Goal: Task Accomplishment & Management: Complete application form

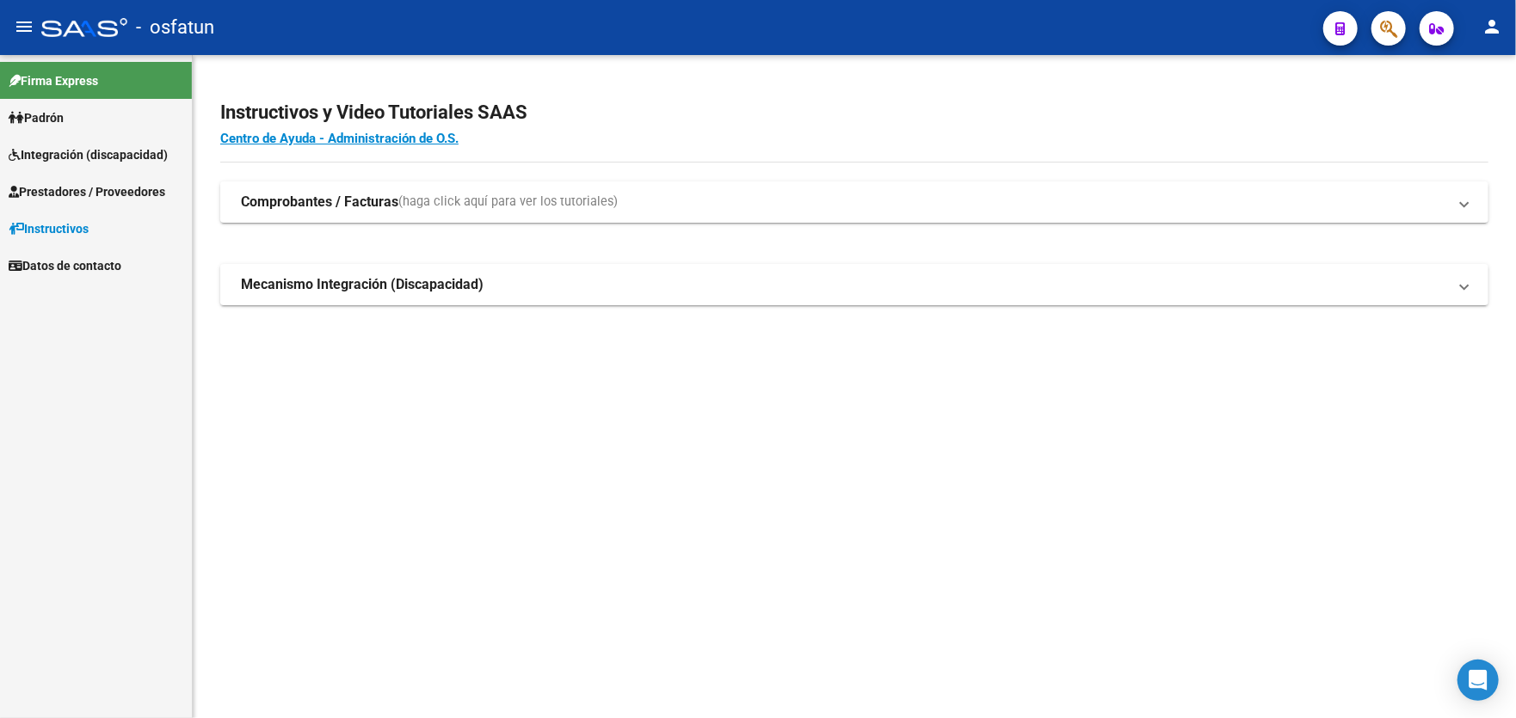
click at [102, 160] on span "Integración (discapacidad)" at bounding box center [88, 154] width 159 height 19
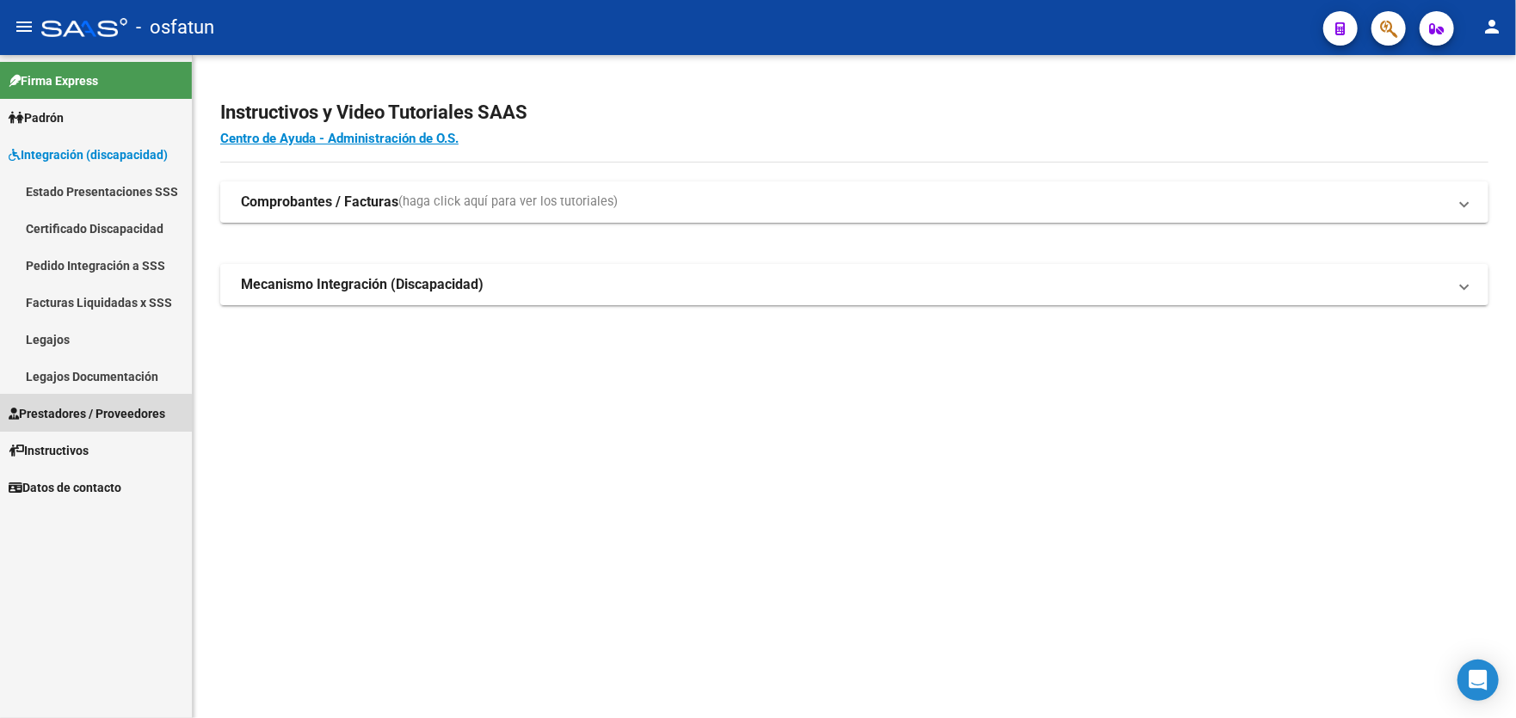
click at [71, 415] on span "Prestadores / Proveedores" at bounding box center [87, 413] width 157 height 19
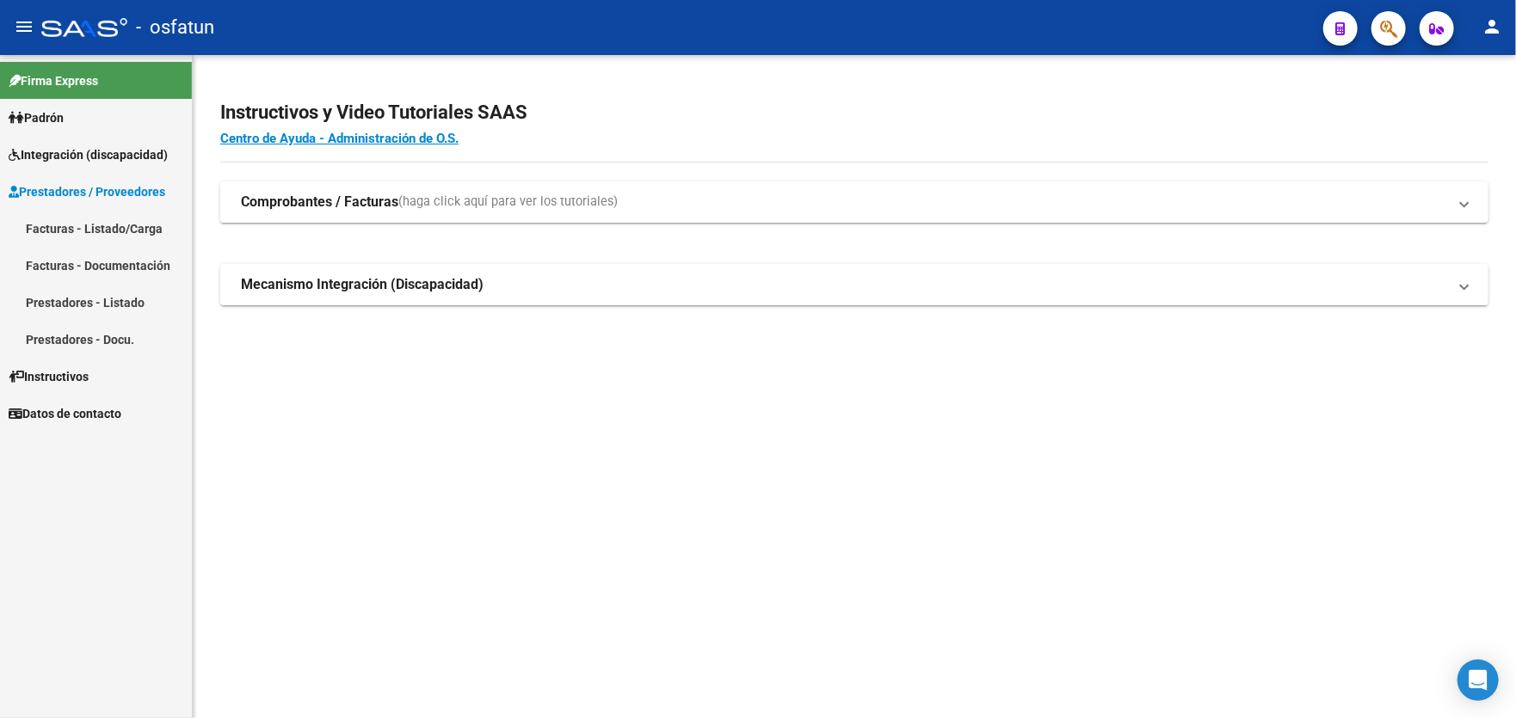
click at [86, 237] on link "Facturas - Listado/Carga" at bounding box center [96, 228] width 192 height 37
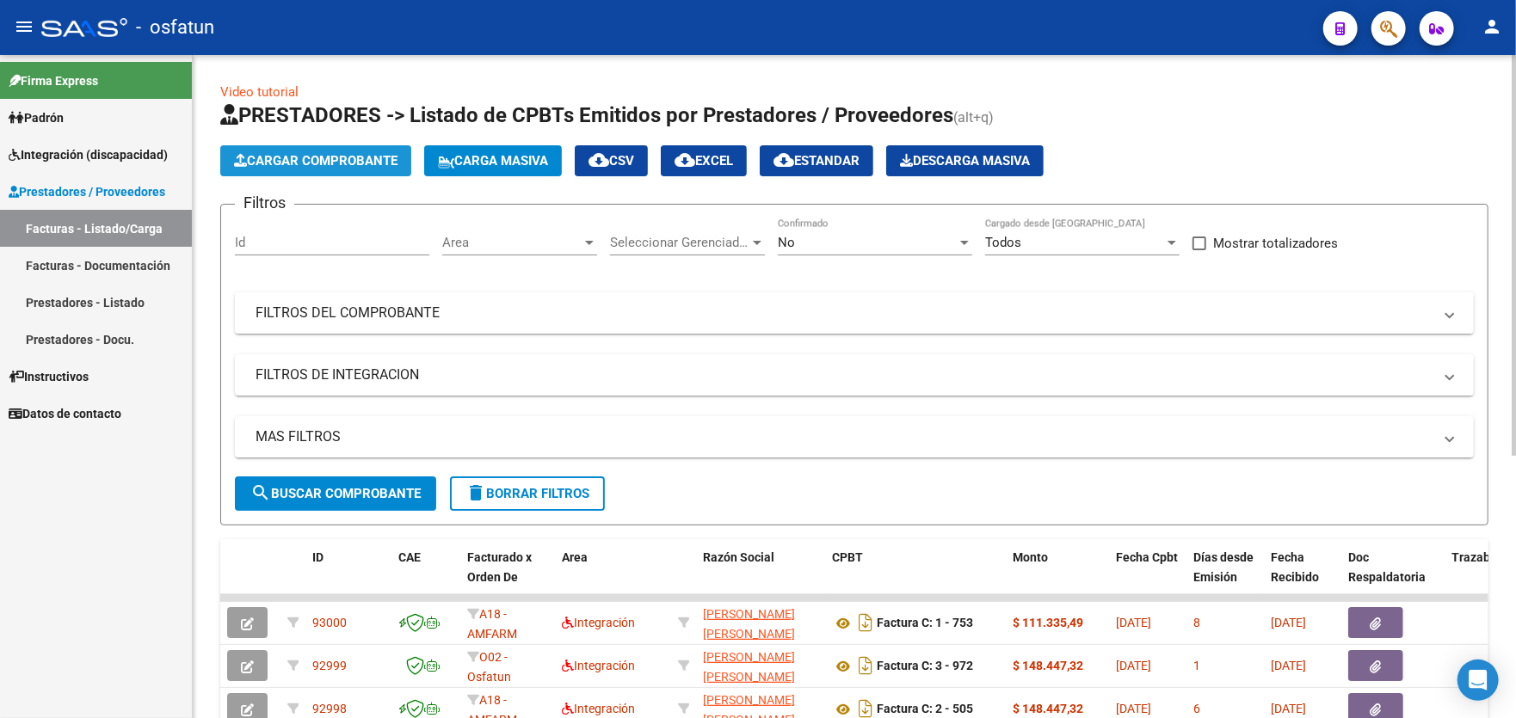
click at [292, 162] on span "Cargar Comprobante" at bounding box center [315, 160] width 163 height 15
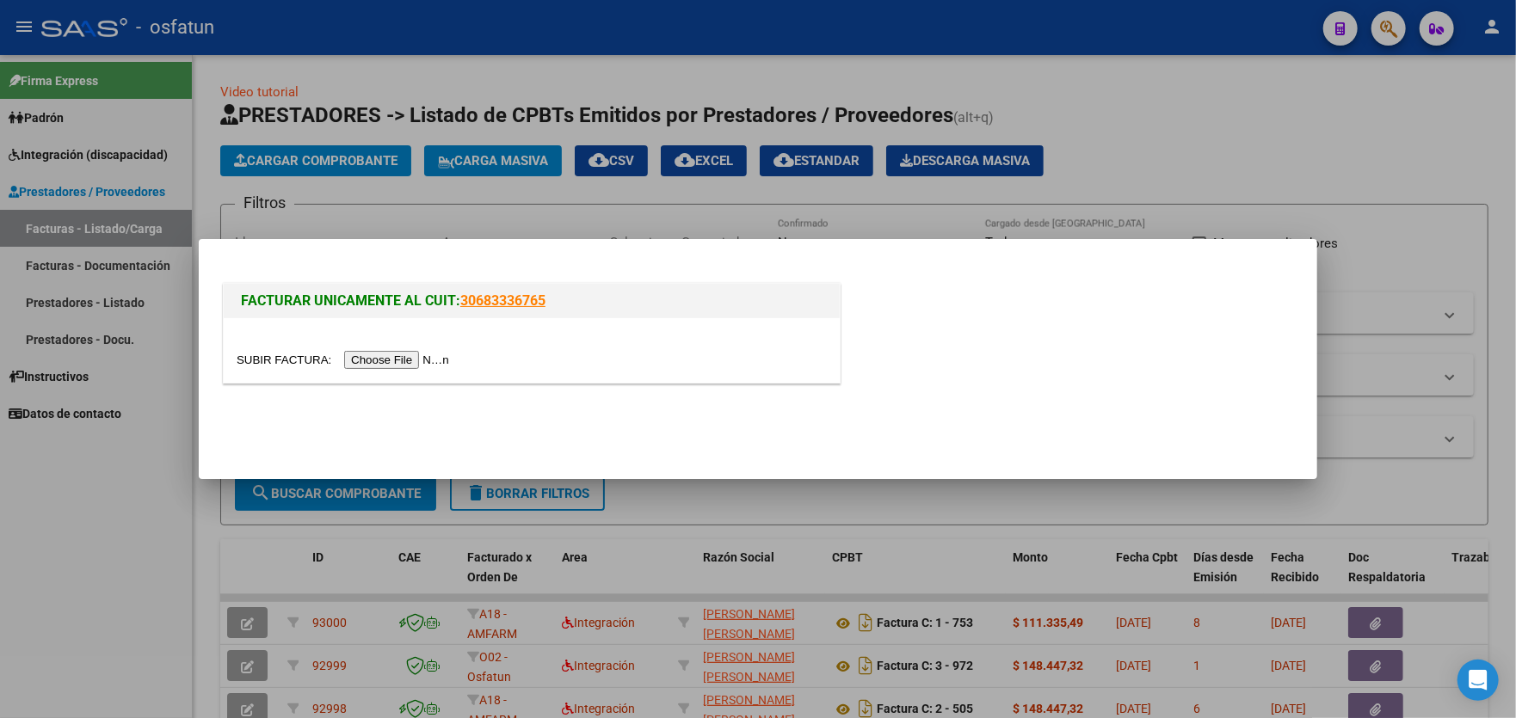
click at [403, 364] on input "file" at bounding box center [346, 360] width 218 height 18
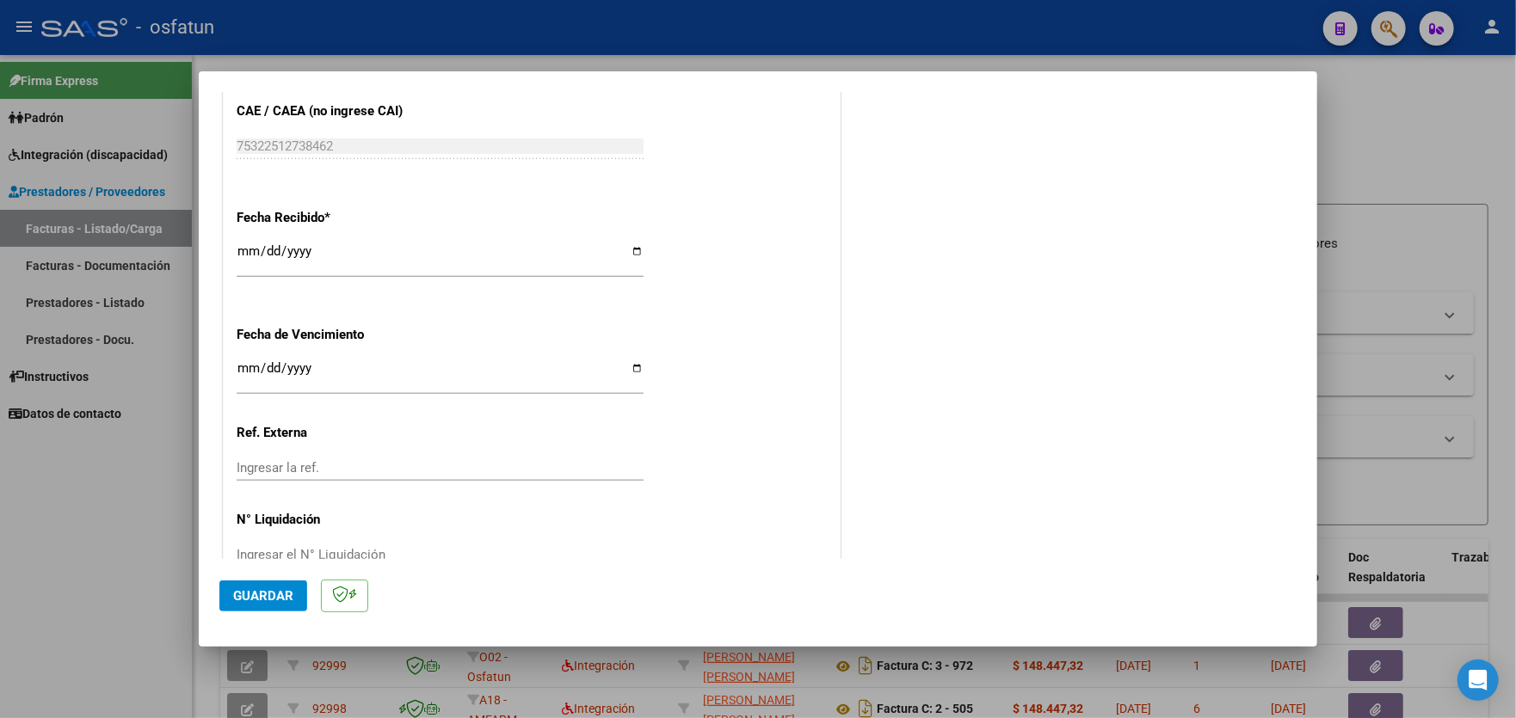
scroll to position [1057, 0]
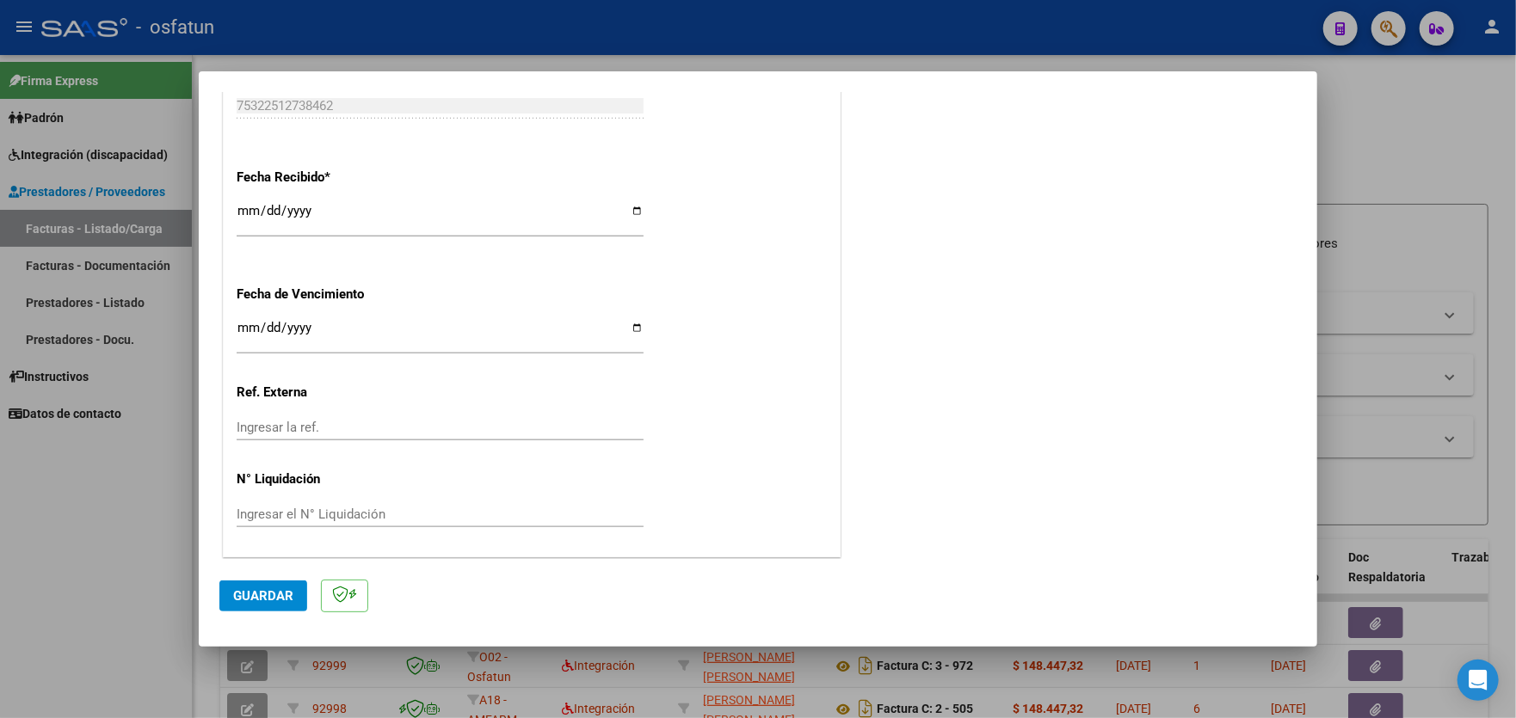
click at [383, 420] on input "Ingresar la ref." at bounding box center [440, 427] width 407 height 15
type input "202507"
drag, startPoint x: 302, startPoint y: 426, endPoint x: 161, endPoint y: 423, distance: 141.1
click at [158, 423] on div "COMPROBANTE VER COMPROBANTE El comprobante fue leído exitosamente. DATOS DEL CO…" at bounding box center [758, 359] width 1516 height 718
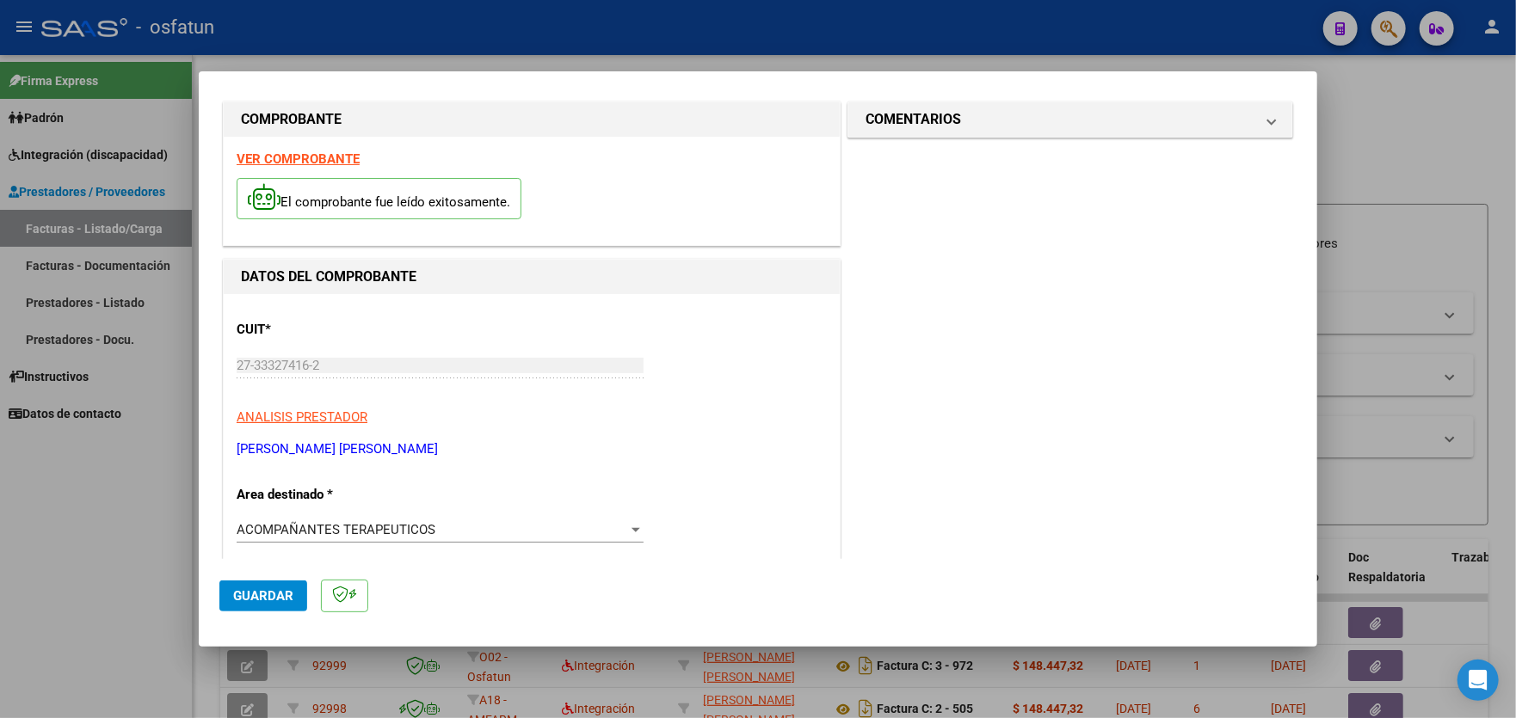
scroll to position [0, 0]
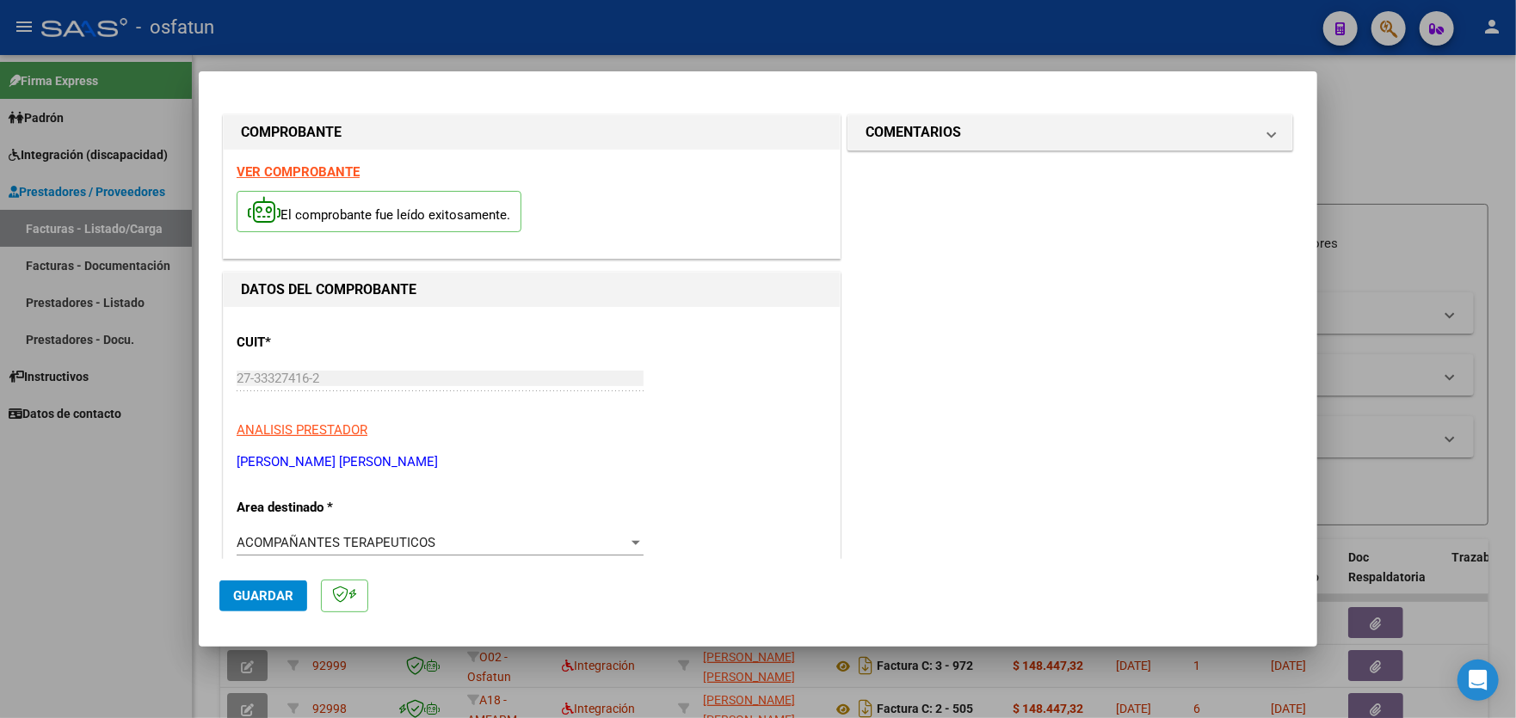
click at [248, 590] on span "Guardar" at bounding box center [263, 595] width 60 height 15
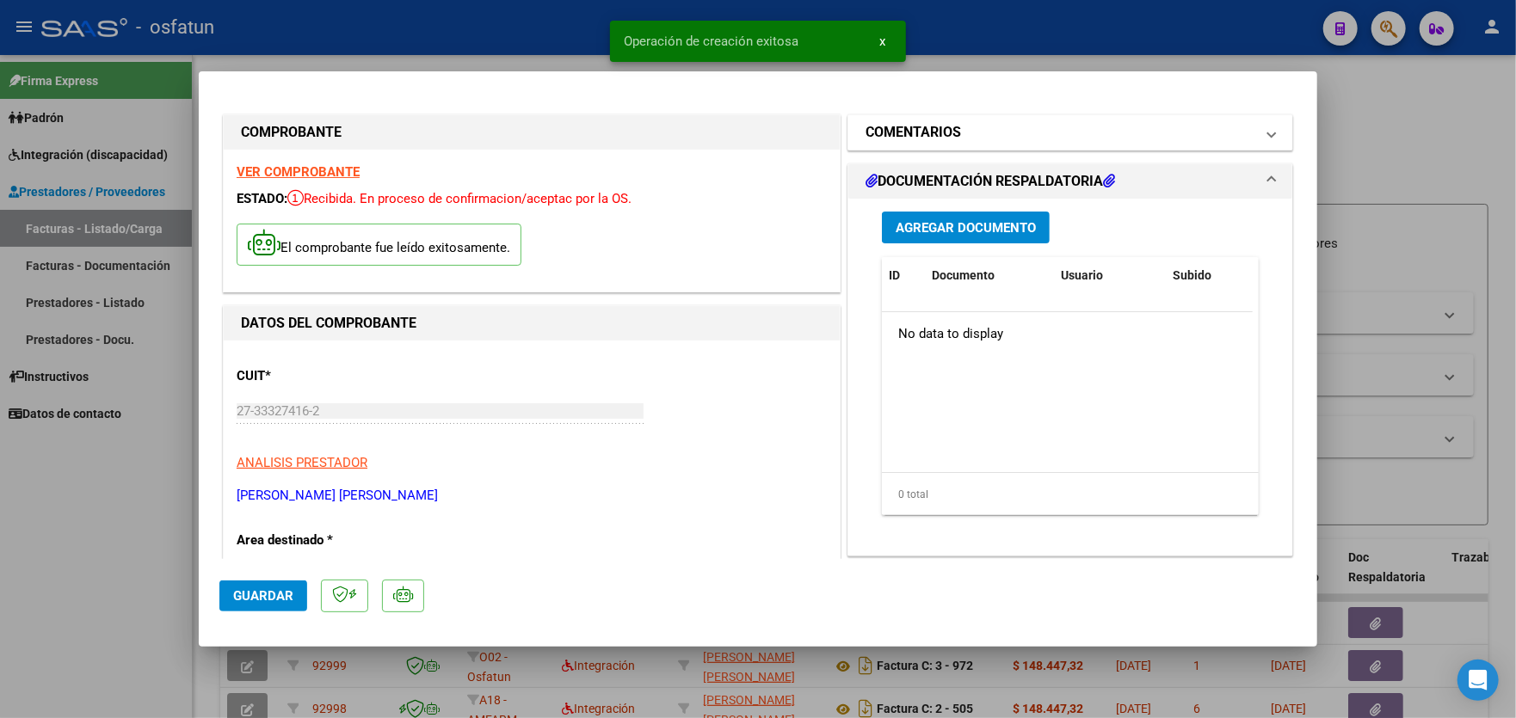
click at [975, 126] on mat-panel-title "COMENTARIOS" at bounding box center [1059, 132] width 389 height 21
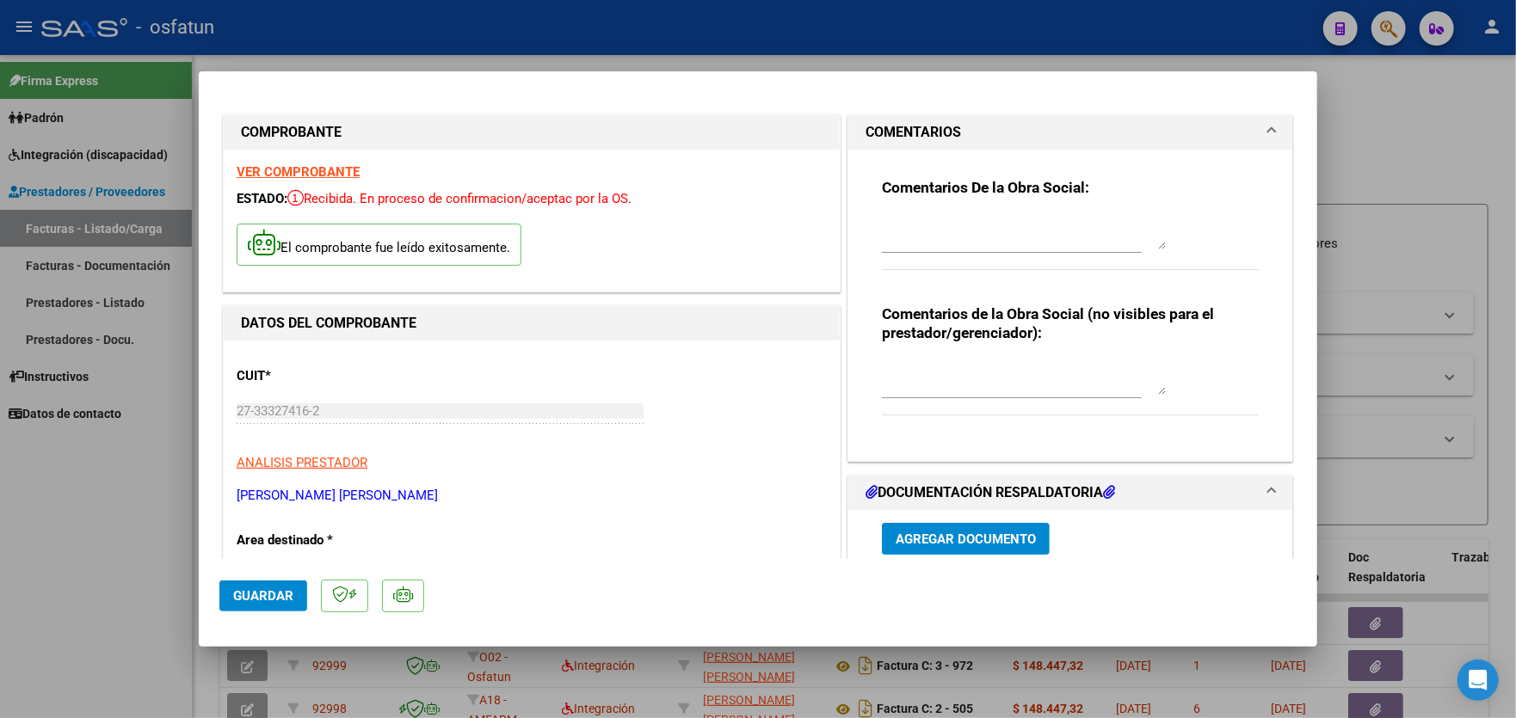
click at [977, 239] on textarea at bounding box center [1024, 232] width 284 height 34
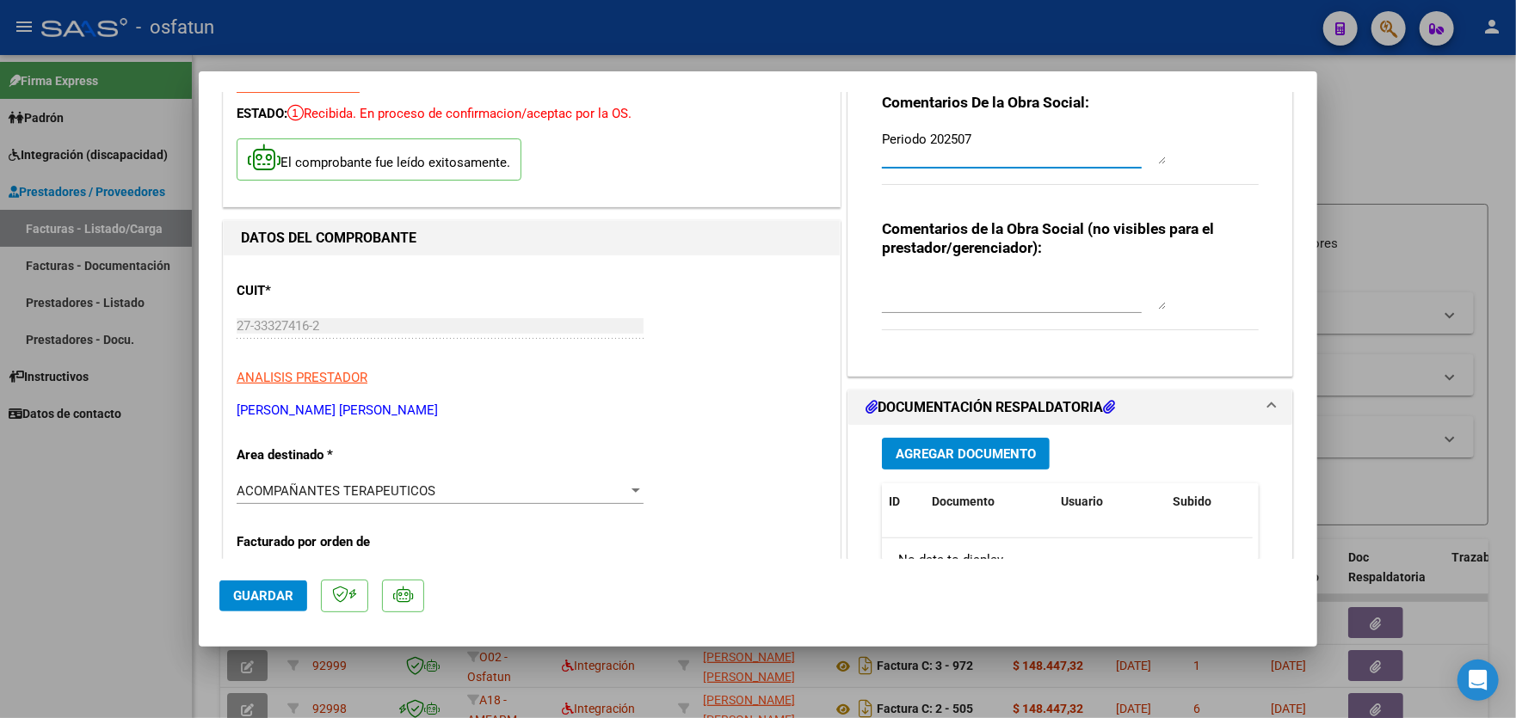
scroll to position [86, 0]
type textarea "Periodo 202507"
click at [952, 449] on span "Agregar Documento" at bounding box center [966, 453] width 140 height 15
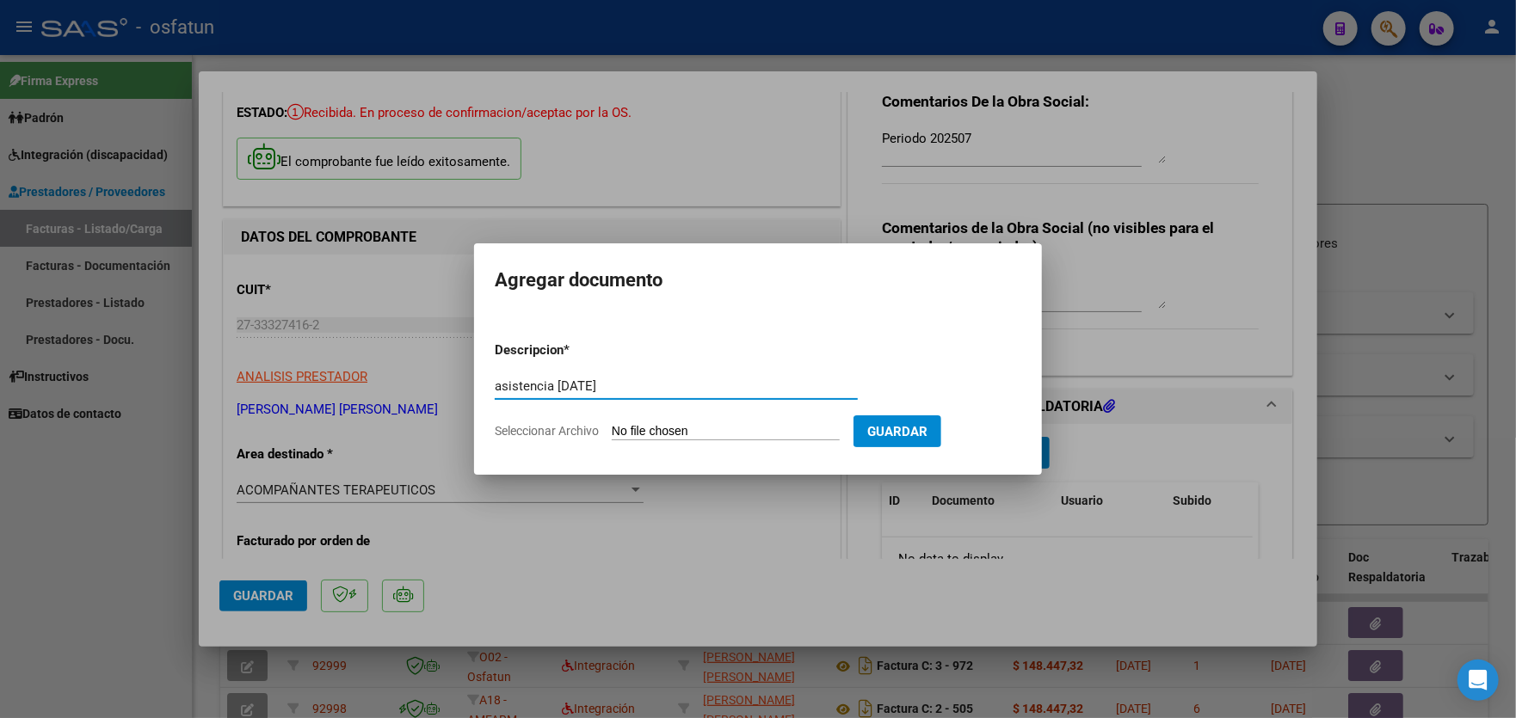
type input "asistencia [DATE]"
click at [725, 424] on input "Seleccionar Archivo" at bounding box center [726, 432] width 228 height 16
type input "C:\fakepath\planilla julio.pdf"
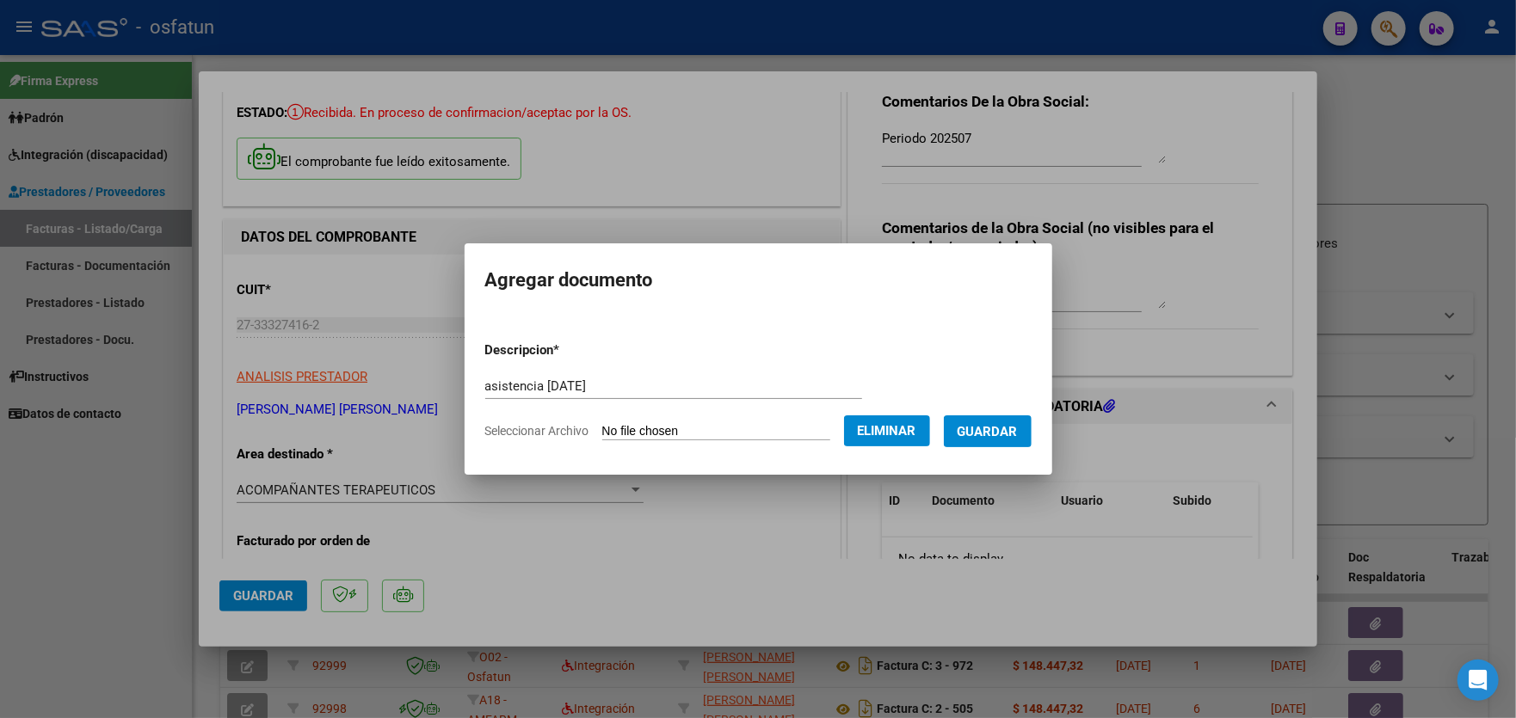
click at [1012, 431] on span "Guardar" at bounding box center [987, 431] width 60 height 15
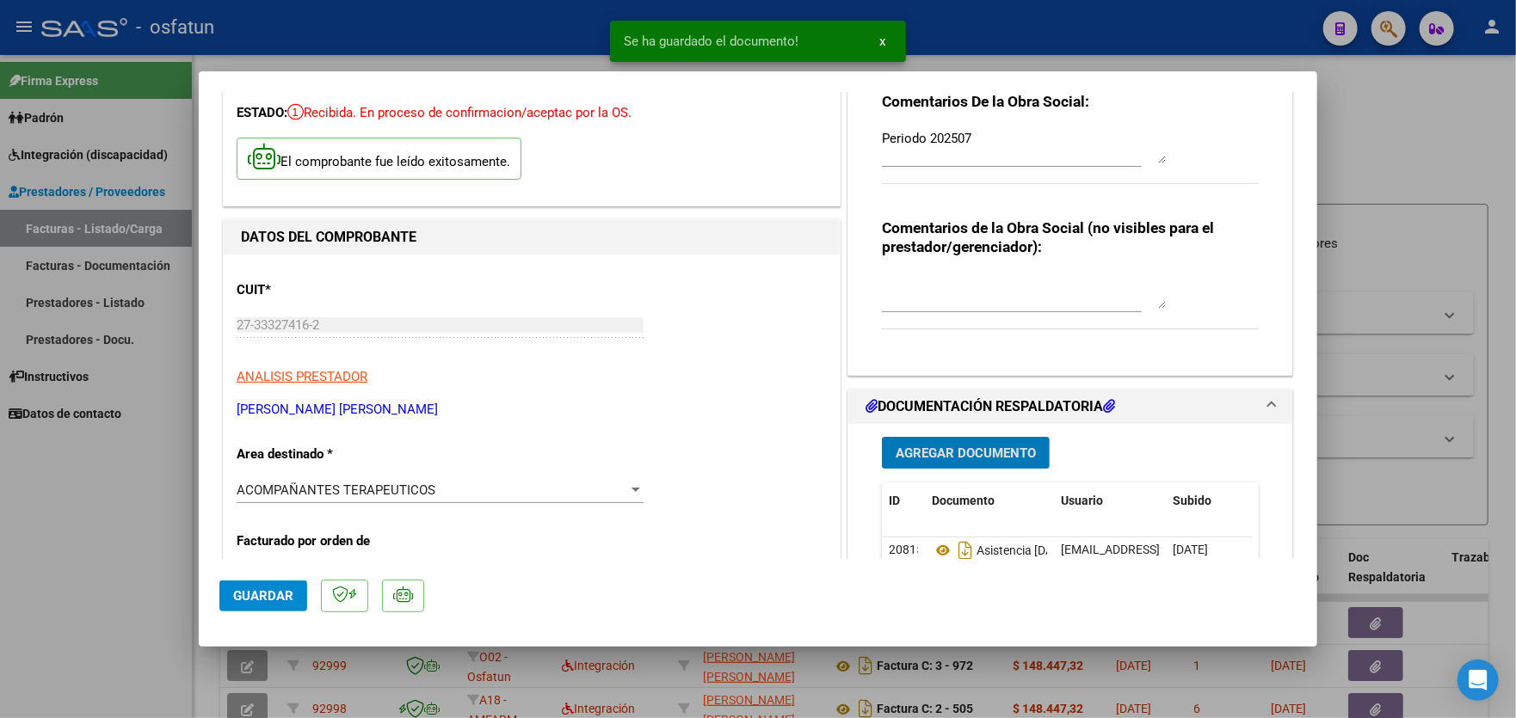
click at [939, 452] on span "Agregar Documento" at bounding box center [966, 453] width 140 height 15
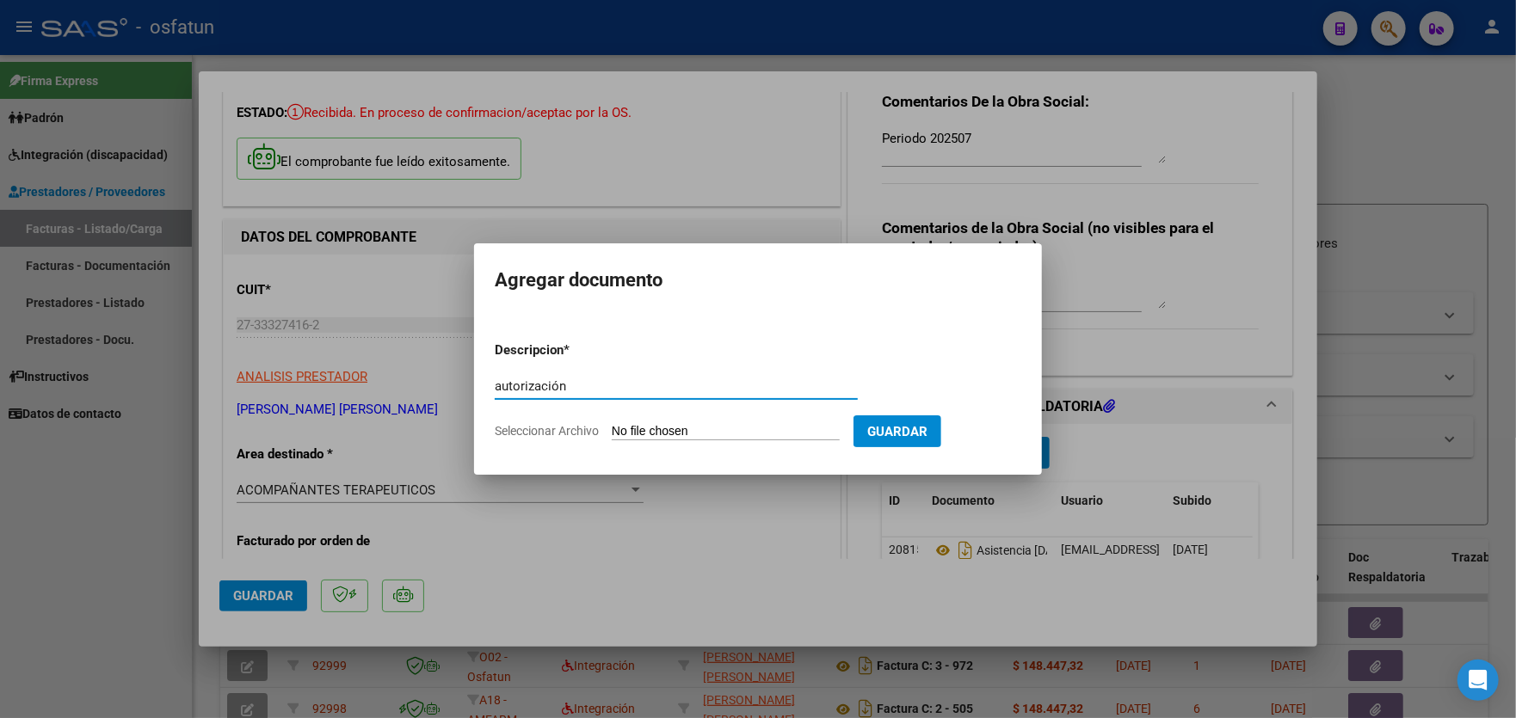
type input "autorización"
click at [713, 426] on input "Seleccionar Archivo" at bounding box center [726, 432] width 228 height 16
type input "C:\fakepath\[PERSON_NAME] _ Acompañamiento Escolar.pdf"
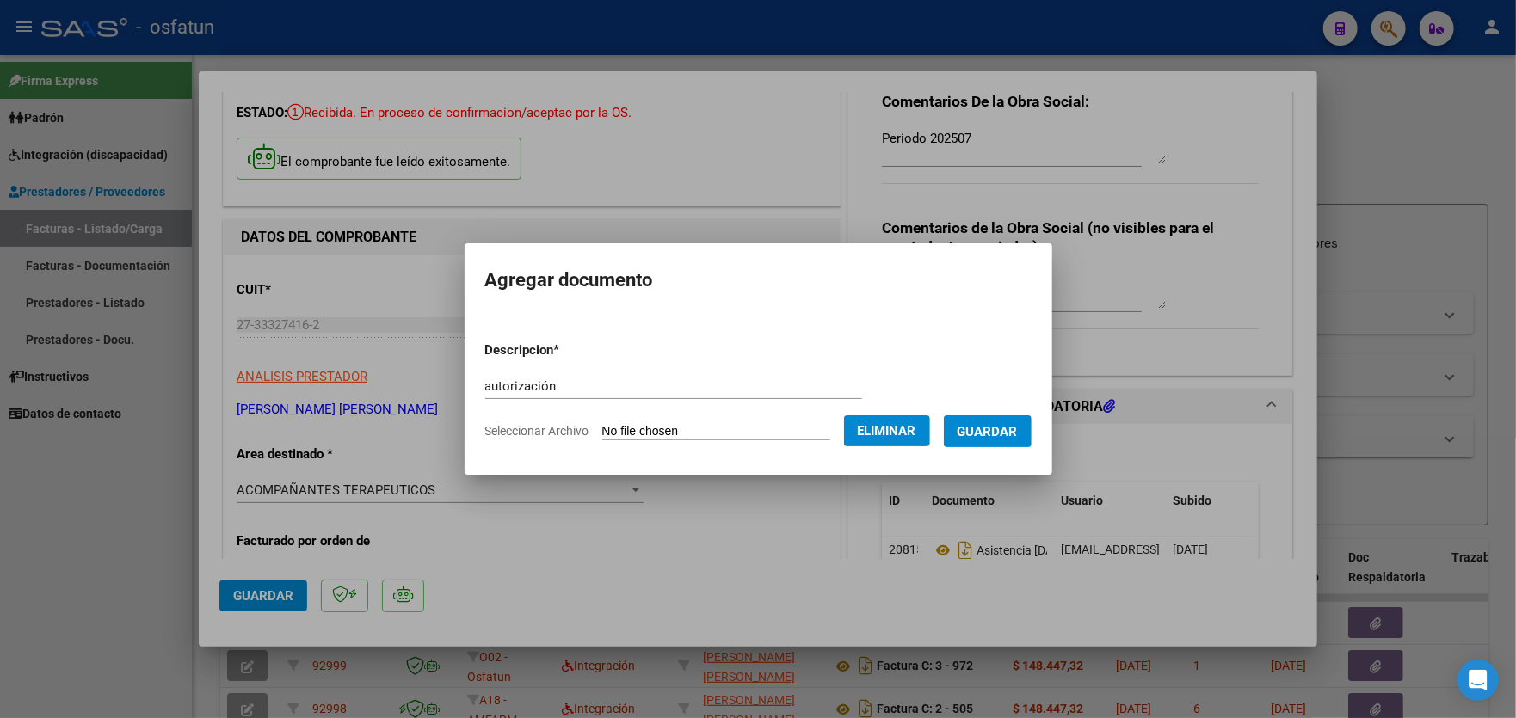
click at [1005, 434] on span "Guardar" at bounding box center [987, 431] width 60 height 15
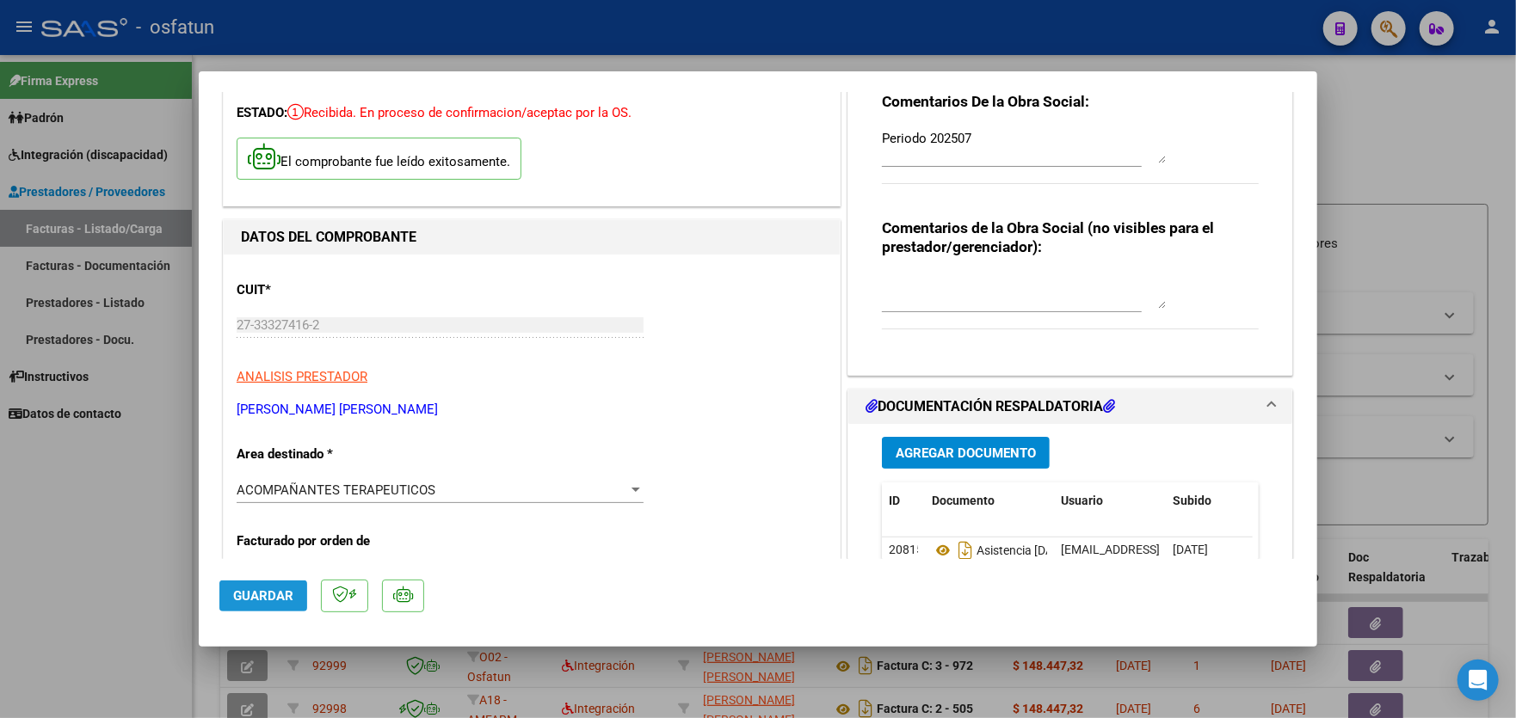
click at [280, 594] on span "Guardar" at bounding box center [263, 595] width 60 height 15
click at [76, 515] on div at bounding box center [758, 359] width 1516 height 718
type input "$ 0,00"
